Goal: Task Accomplishment & Management: Manage account settings

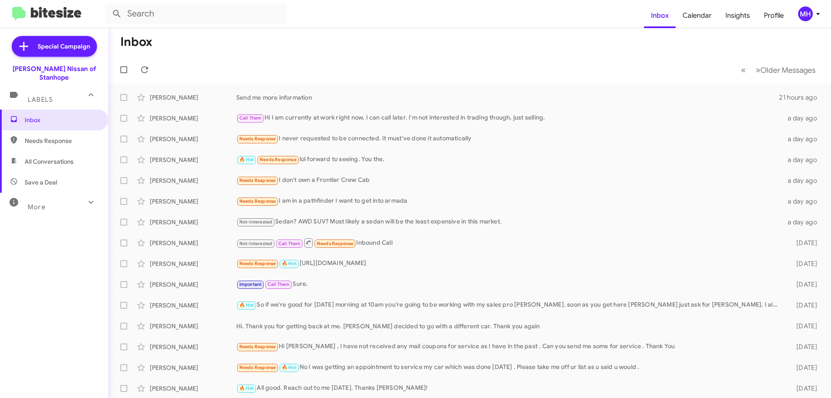
click at [53, 157] on span "All Conversations" at bounding box center [49, 161] width 49 height 9
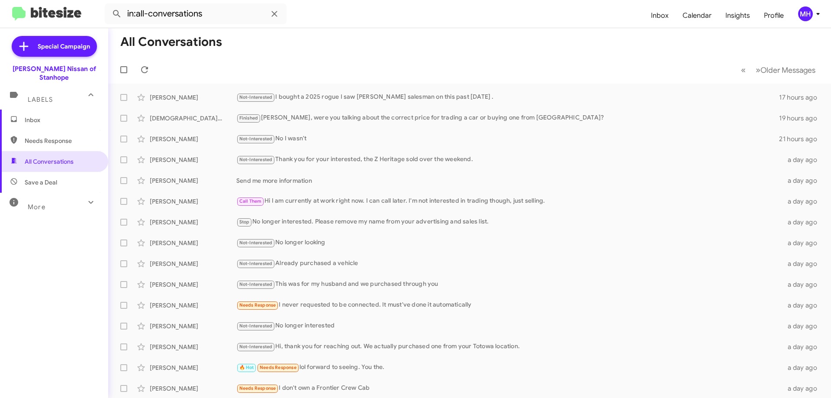
click at [51, 136] on span "Needs Response" at bounding box center [62, 140] width 74 height 9
type input "in:needs-response"
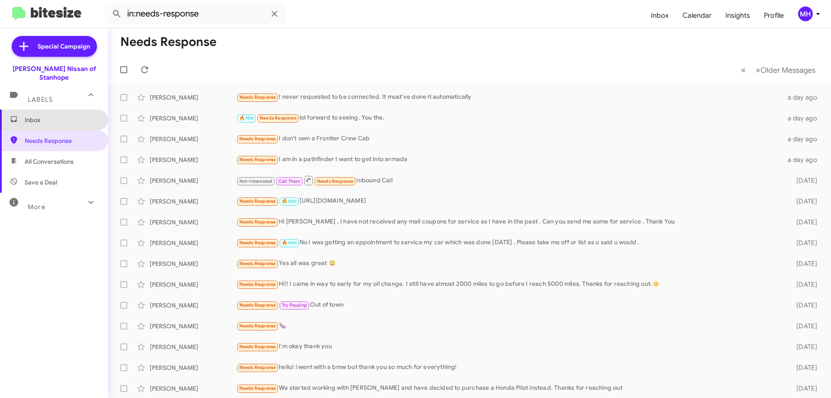
click at [55, 115] on span "Inbox" at bounding box center [62, 119] width 74 height 9
